Goal: Information Seeking & Learning: Find specific fact

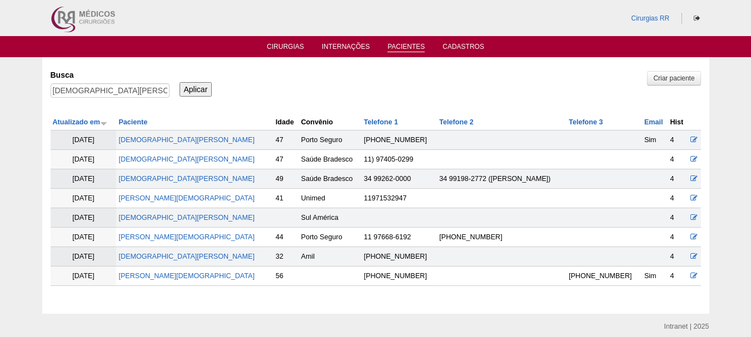
click at [409, 51] on link "Pacientes" at bounding box center [405, 47] width 37 height 9
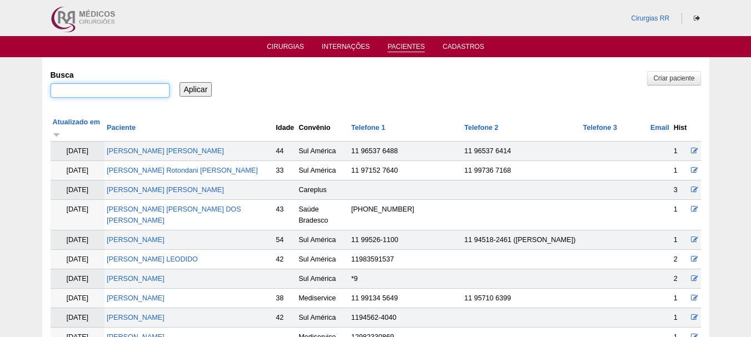
drag, startPoint x: 0, startPoint y: 0, endPoint x: 155, endPoint y: 88, distance: 178.2
click at [155, 88] on input "Busca" at bounding box center [110, 90] width 119 height 14
paste input "Tabata Cristina orsi gentil"
type input "Tabata Cristina orsi gentil"
click at [186, 88] on input "Aplicar" at bounding box center [196, 89] width 33 height 14
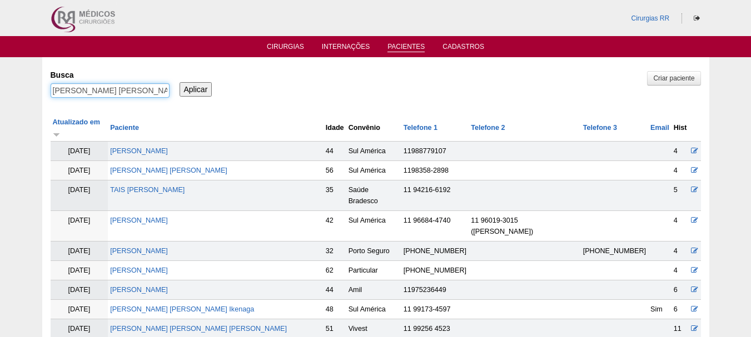
drag, startPoint x: 108, startPoint y: 93, endPoint x: 153, endPoint y: 94, distance: 45.0
click at [153, 94] on input "Tabata Cristina orsi gentil" at bounding box center [110, 90] width 119 height 14
type input "[PERSON_NAME]"
click at [180, 82] on input "Aplicar" at bounding box center [196, 89] width 33 height 14
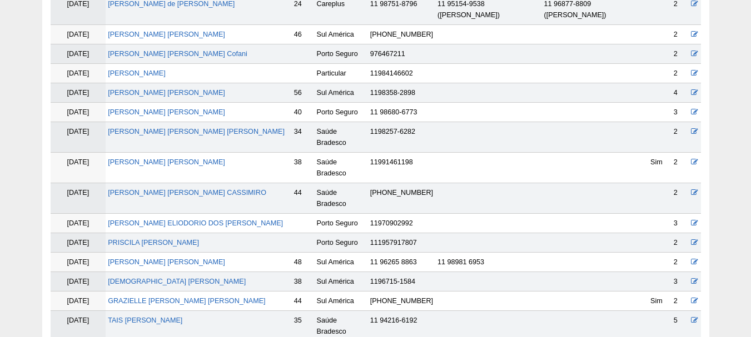
scroll to position [333, 0]
